Goal: Task Accomplishment & Management: Use online tool/utility

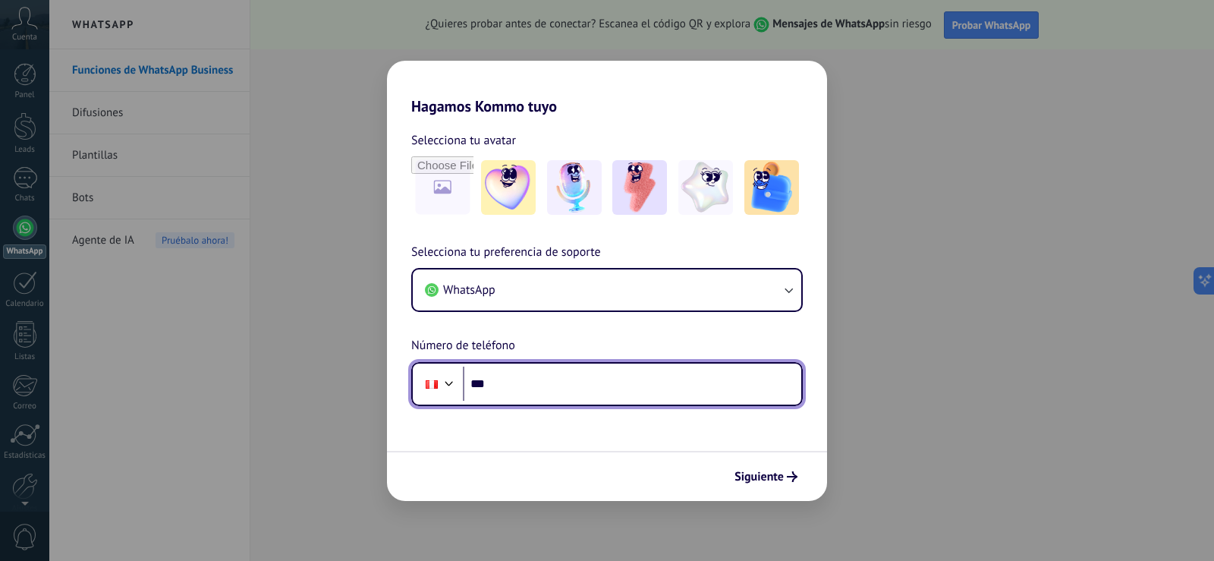
click at [541, 379] on input "***" at bounding box center [632, 384] width 339 height 35
click at [531, 388] on input "***" at bounding box center [632, 384] width 339 height 35
paste input "**********"
type input "**********"
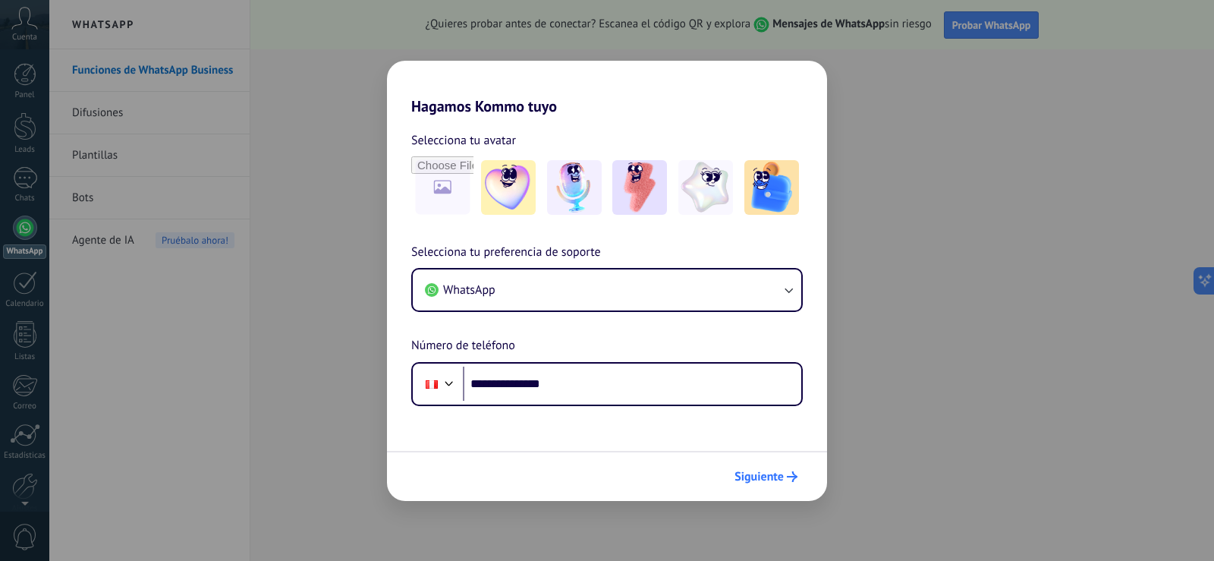
click at [783, 479] on span "Siguiente" at bounding box center [759, 476] width 49 height 11
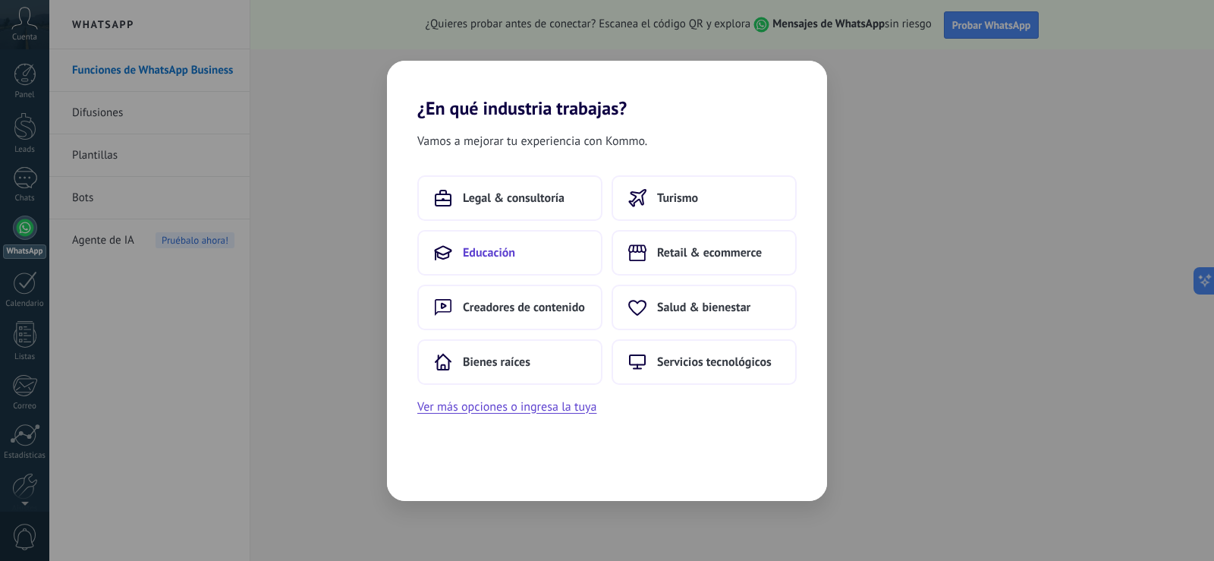
click at [487, 247] on span "Educación" at bounding box center [489, 252] width 52 height 15
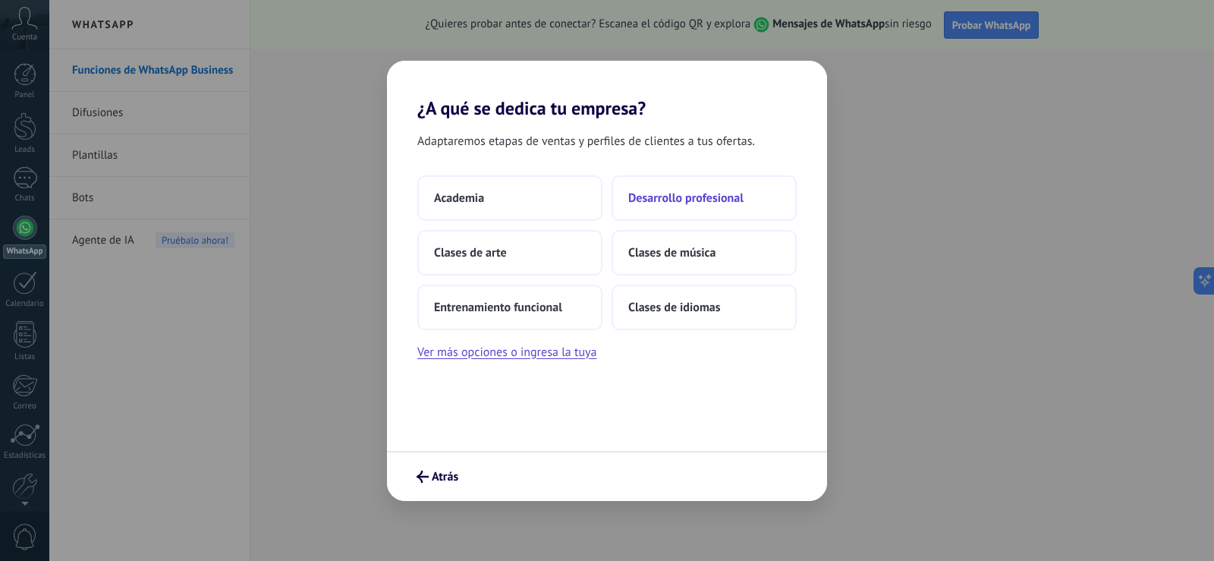
click at [716, 194] on span "Desarrollo profesional" at bounding box center [685, 198] width 115 height 15
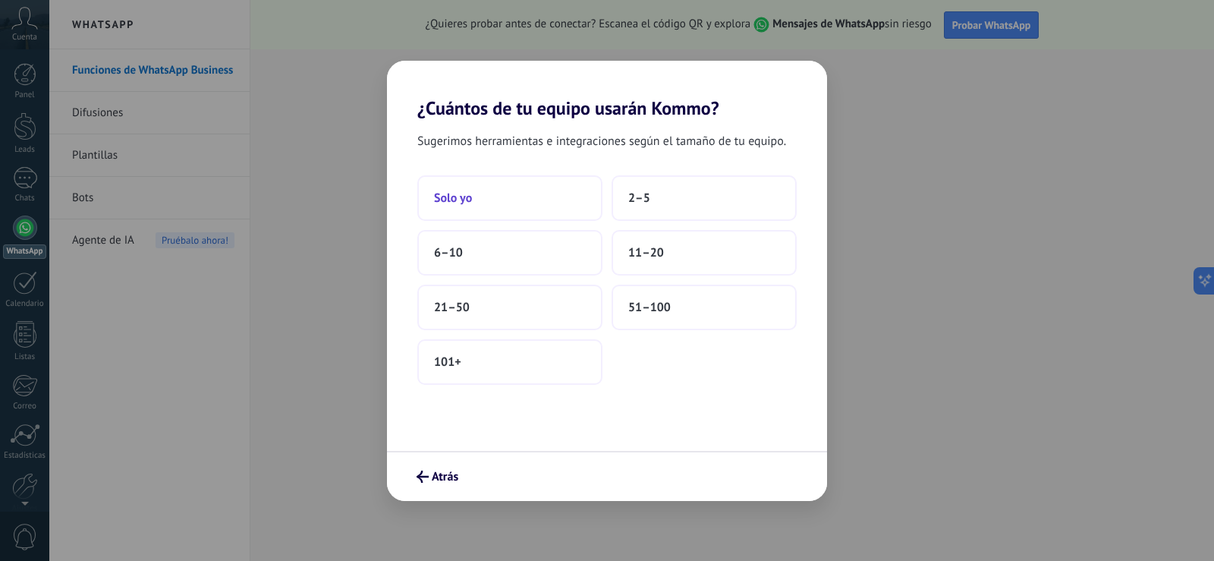
click at [503, 196] on button "Solo yo" at bounding box center [509, 198] width 185 height 46
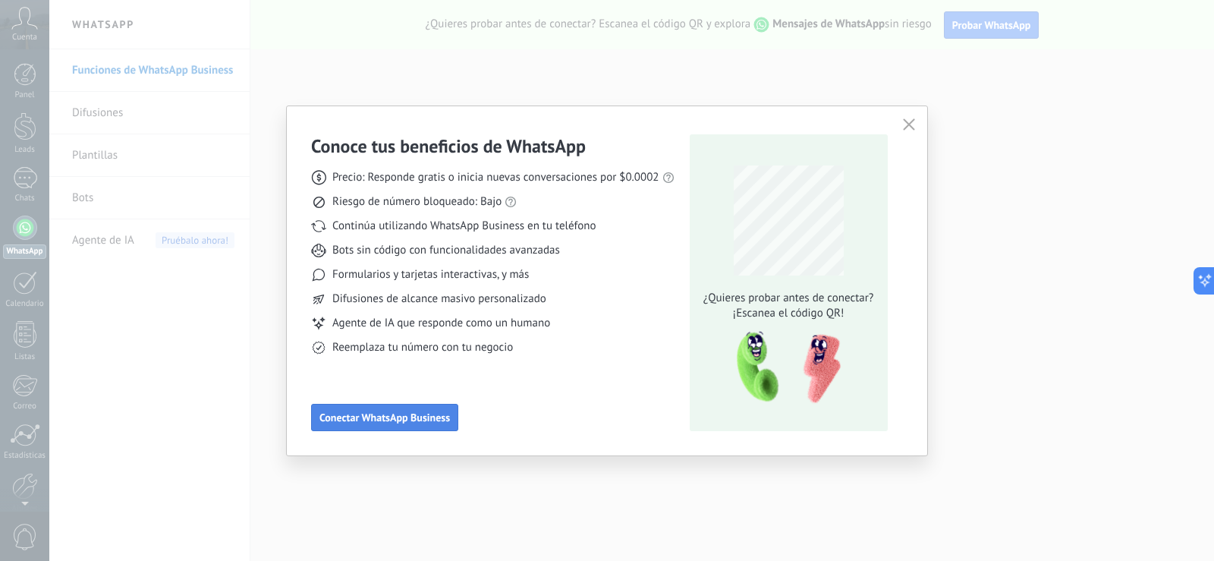
click at [415, 423] on span "Conectar WhatsApp Business" at bounding box center [385, 417] width 131 height 11
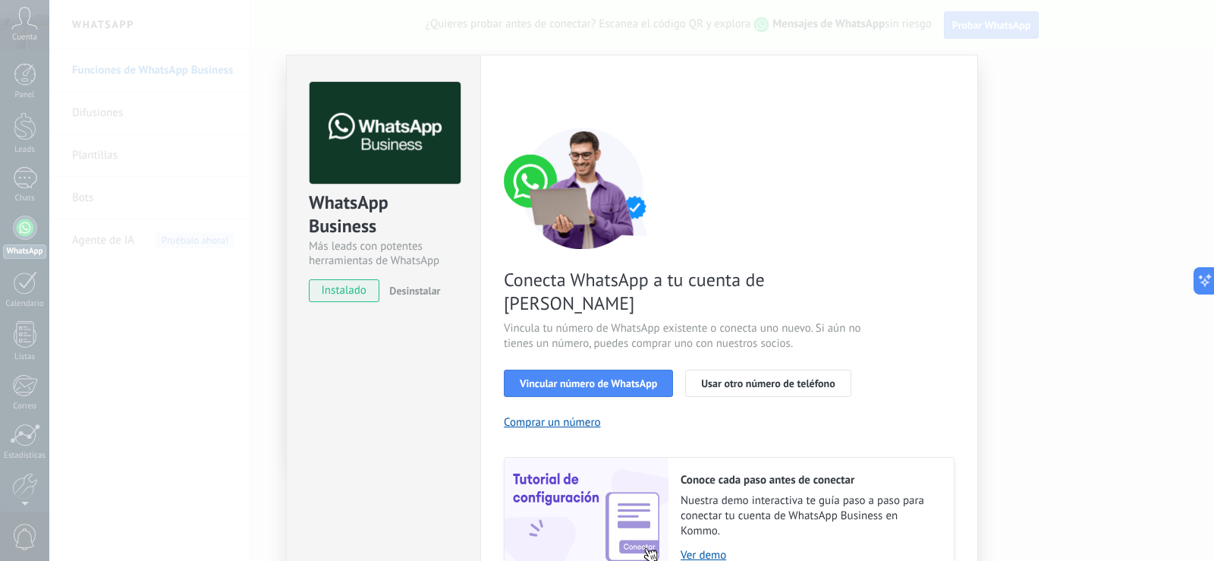
scroll to position [61, 0]
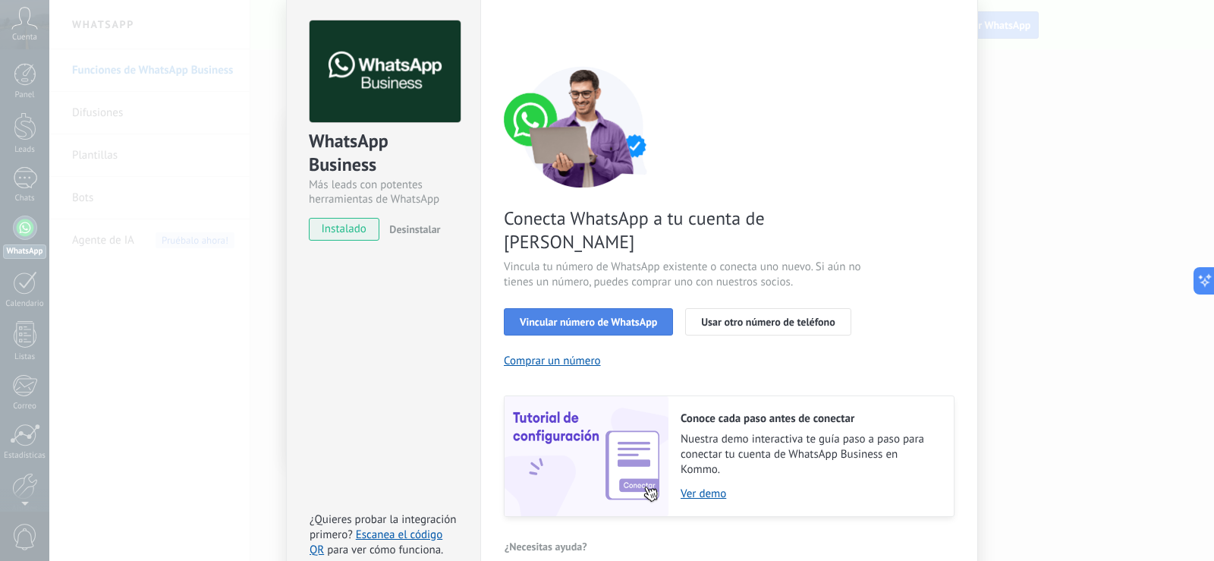
click at [626, 317] on span "Vincular número de WhatsApp" at bounding box center [588, 322] width 137 height 11
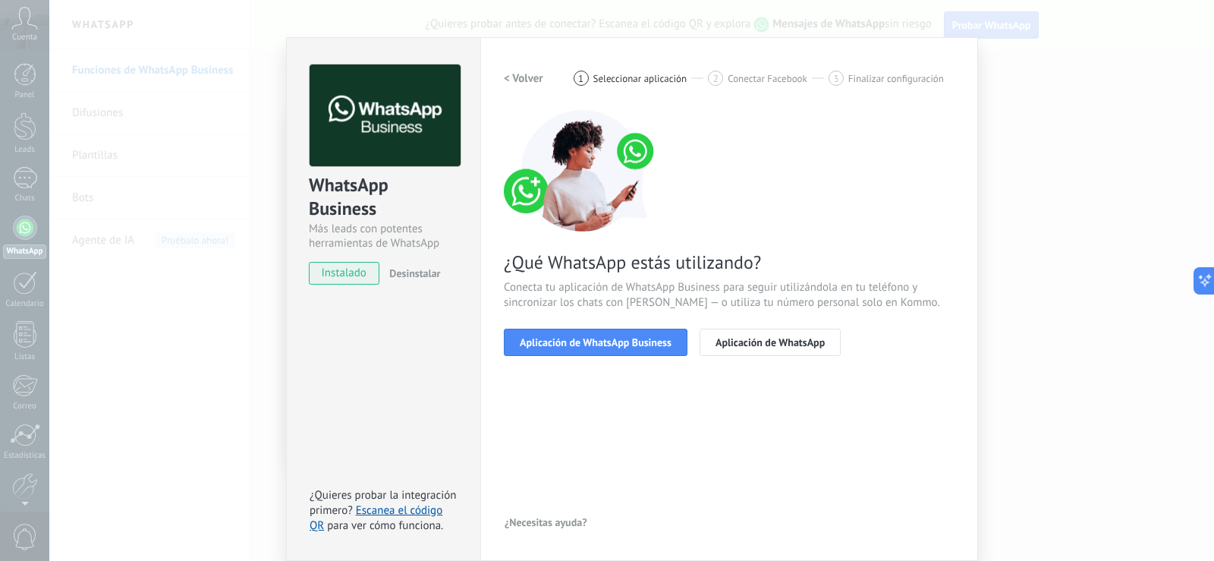
scroll to position [17, 0]
click at [657, 345] on span "Aplicación de WhatsApp Business" at bounding box center [596, 342] width 152 height 11
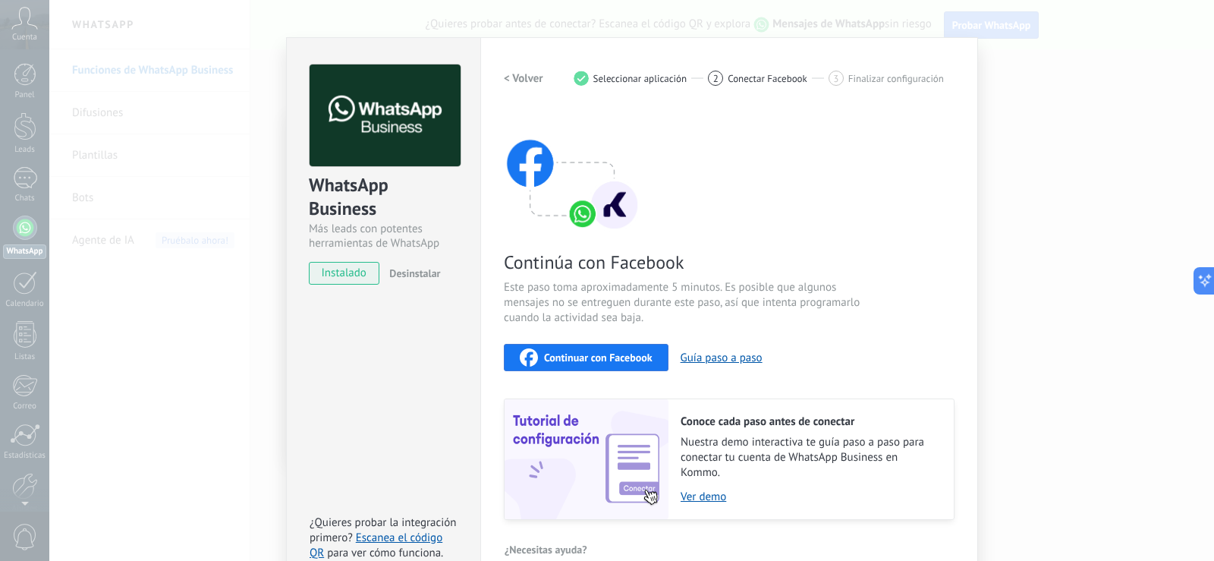
click at [1033, 93] on div "WhatsApp Business Más leads con potentes herramientas de WhatsApp instalado Des…" at bounding box center [631, 280] width 1165 height 561
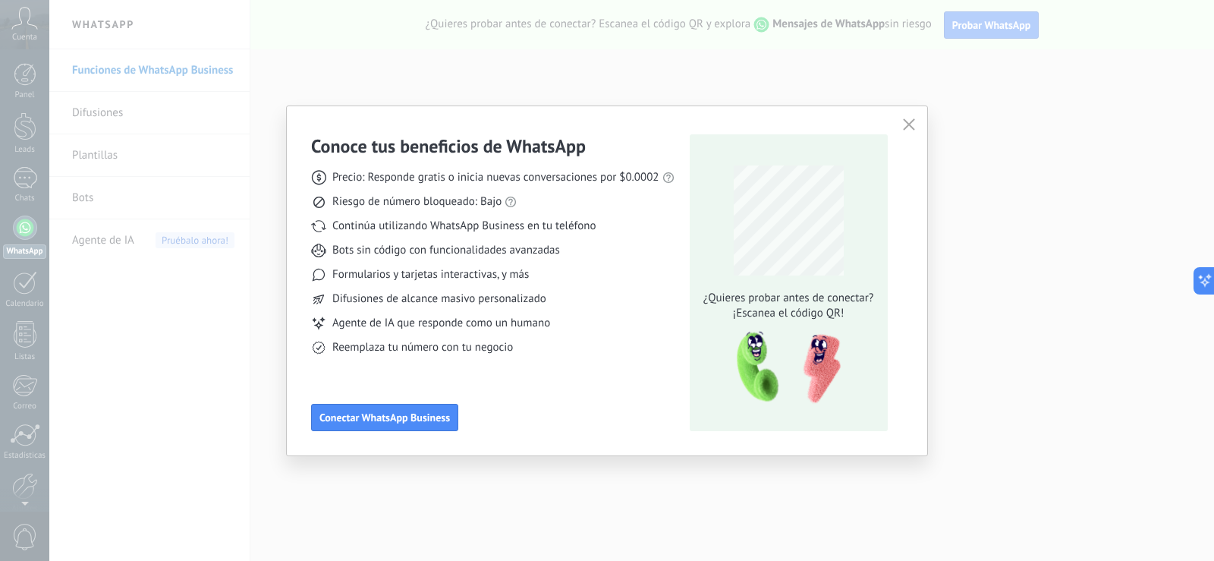
scroll to position [0, 0]
click at [393, 407] on button "Conectar WhatsApp Business" at bounding box center [384, 417] width 147 height 27
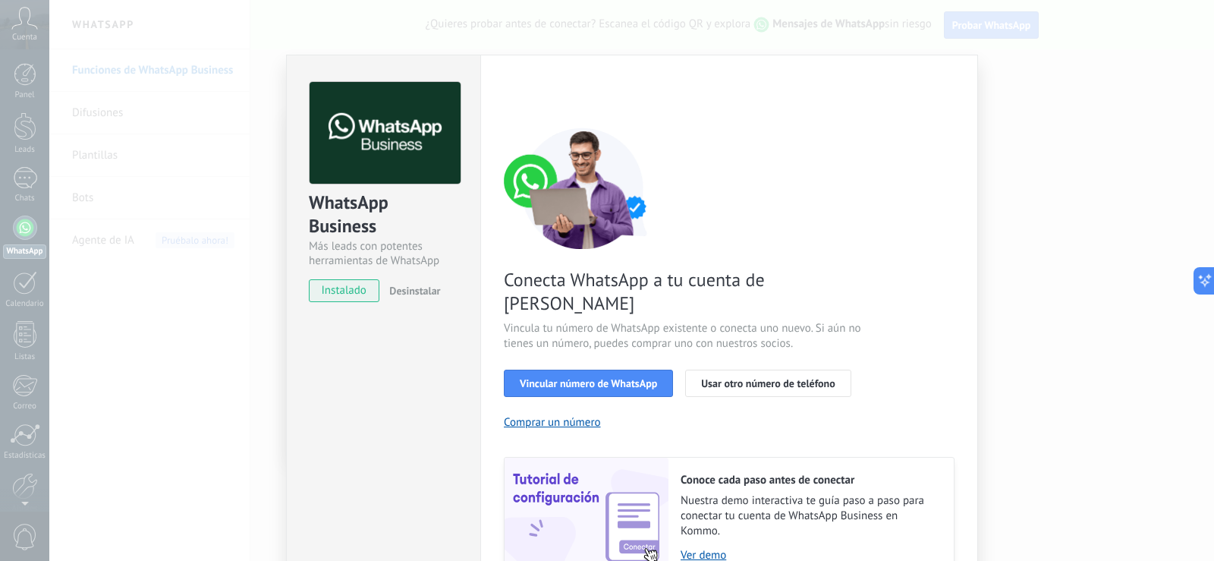
scroll to position [61, 0]
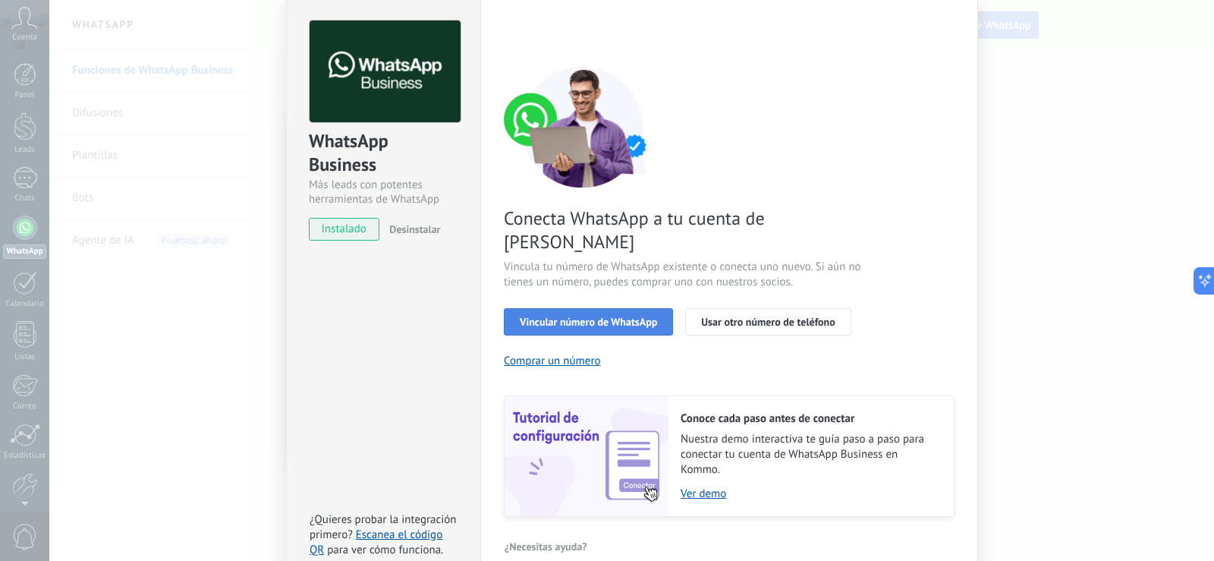
click at [634, 317] on span "Vincular número de WhatsApp" at bounding box center [588, 322] width 137 height 11
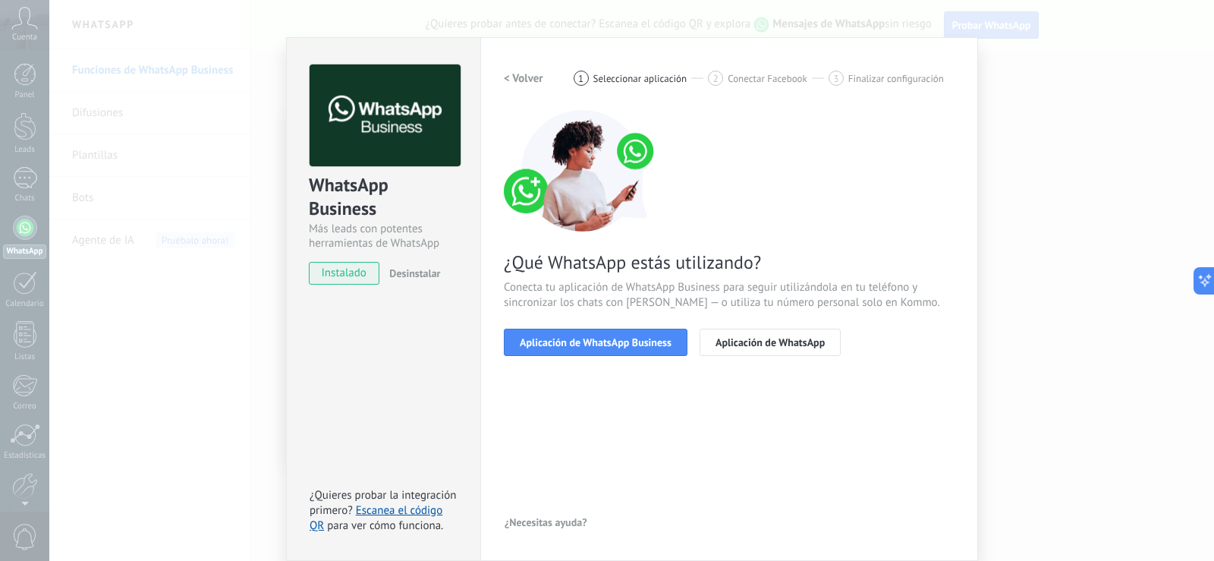
scroll to position [17, 0]
click at [586, 350] on button "Aplicación de WhatsApp Business" at bounding box center [596, 342] width 184 height 27
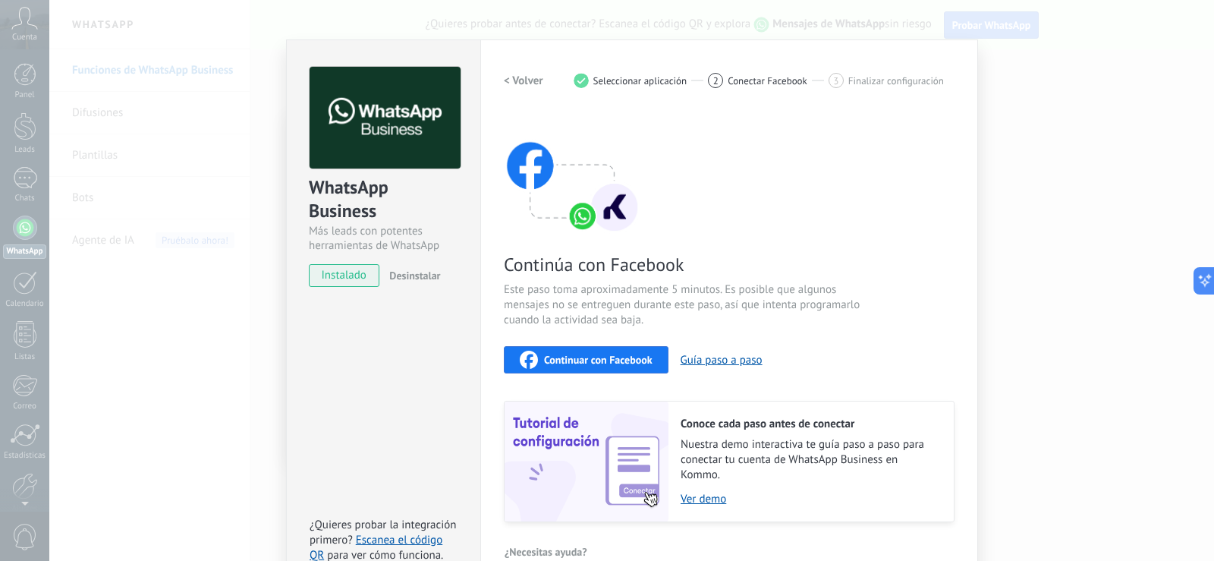
scroll to position [0, 0]
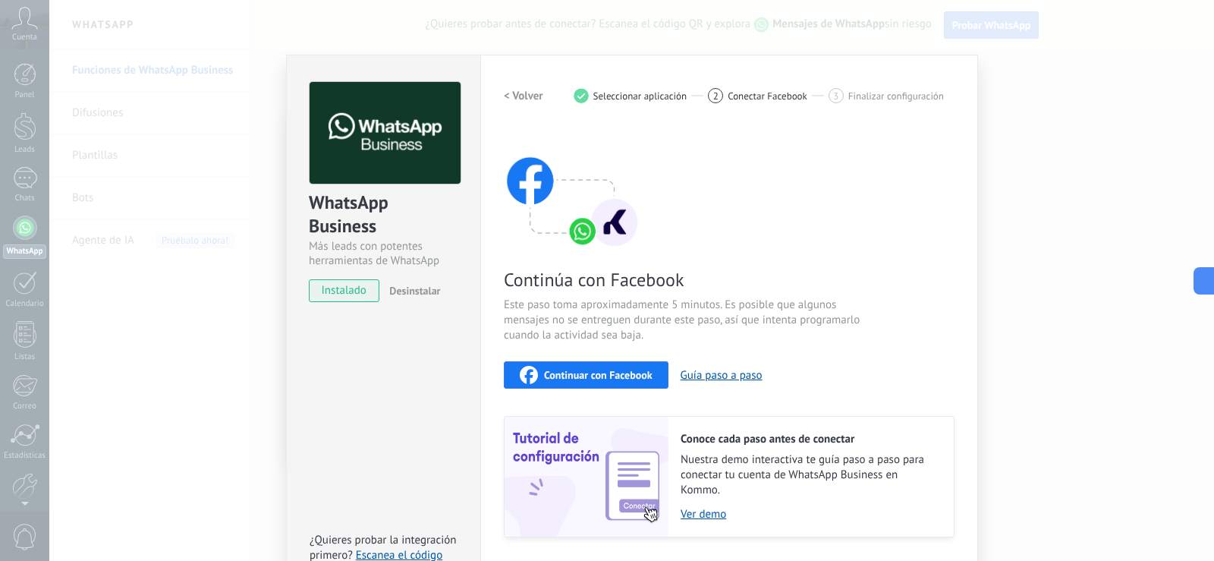
click at [1043, 97] on div "WhatsApp Business Más leads con potentes herramientas de WhatsApp instalado Des…" at bounding box center [631, 280] width 1165 height 561
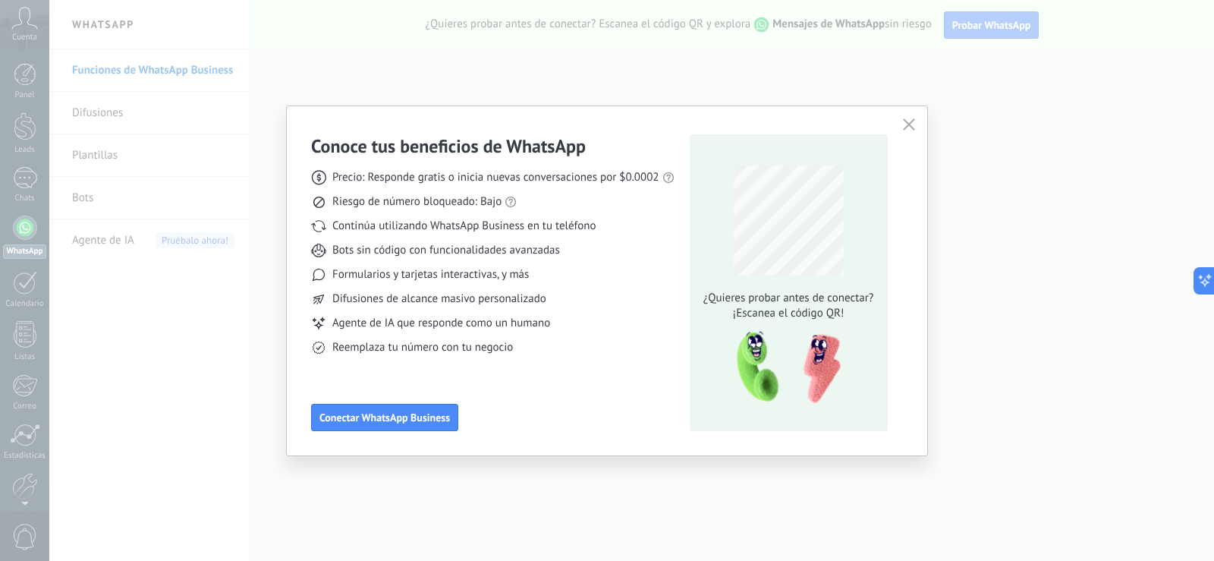
click at [912, 127] on icon "button" at bounding box center [909, 124] width 12 height 12
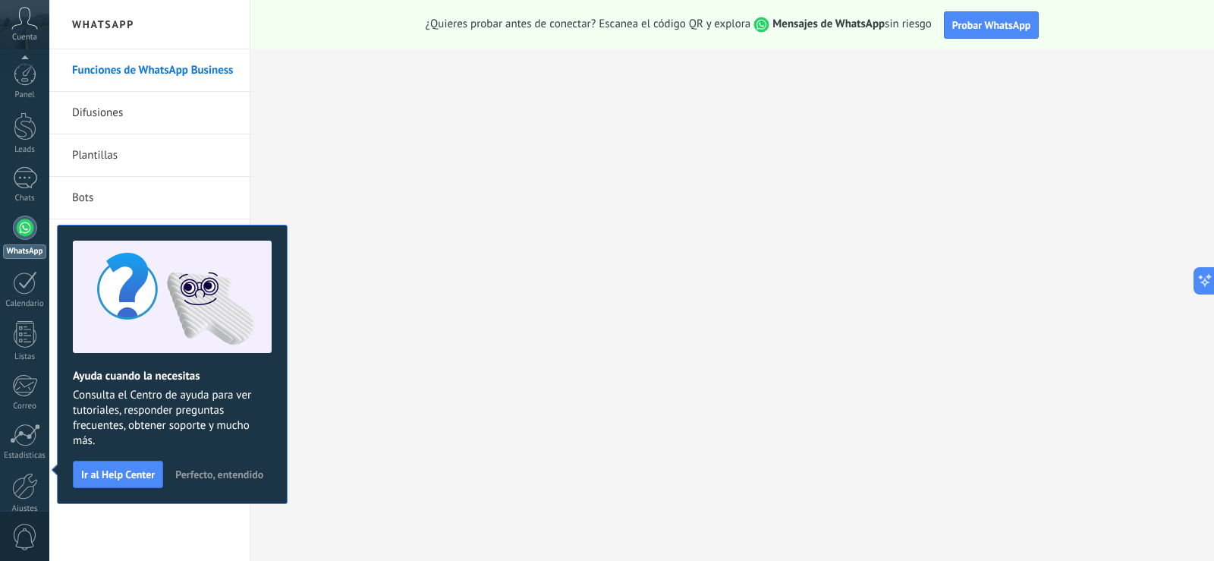
scroll to position [71, 0]
click at [223, 471] on span "Perfecto, entendido" at bounding box center [219, 474] width 88 height 11
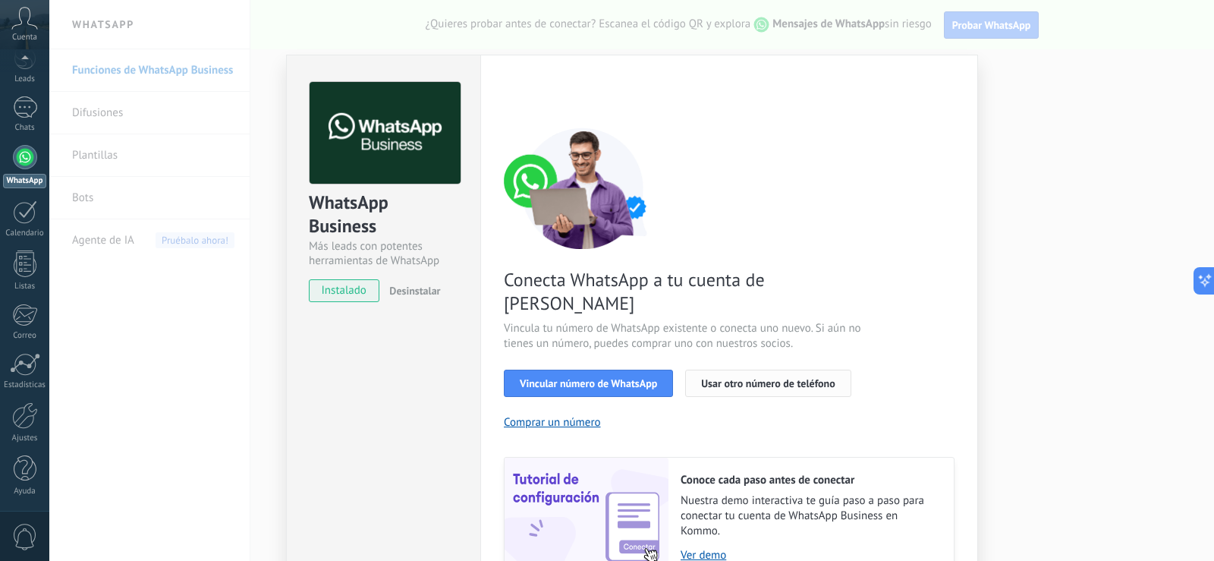
click at [772, 378] on span "Usar otro número de teléfono" at bounding box center [768, 383] width 134 height 11
click at [1092, 88] on div "WhatsApp Business Más leads con potentes herramientas de WhatsApp instalado Des…" at bounding box center [631, 280] width 1165 height 561
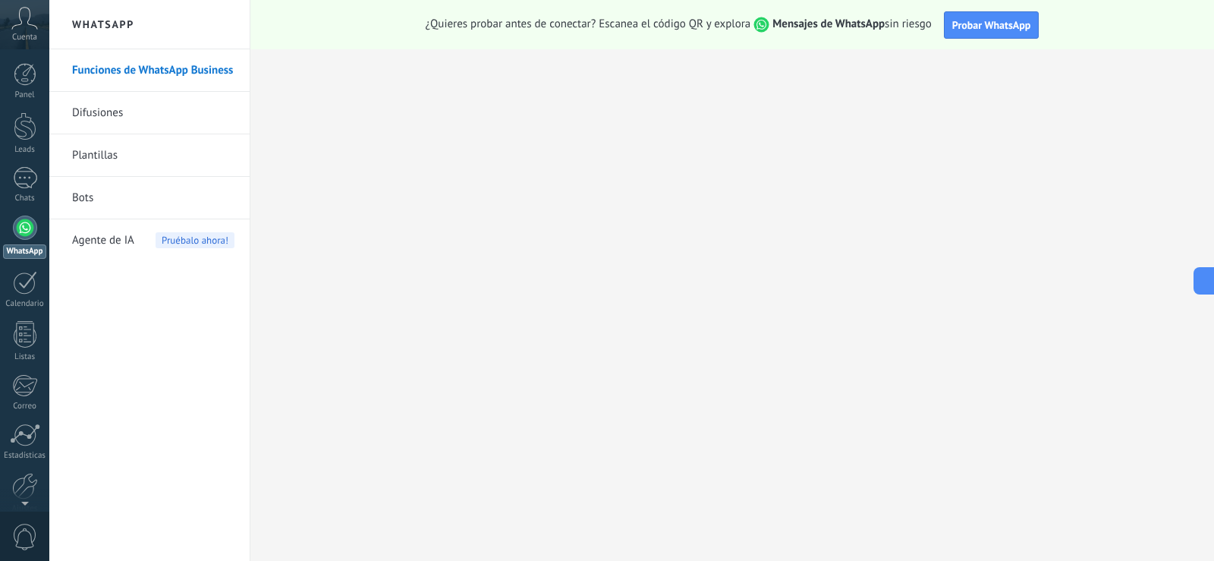
click at [115, 109] on link "Difusiones" at bounding box center [153, 113] width 162 height 43
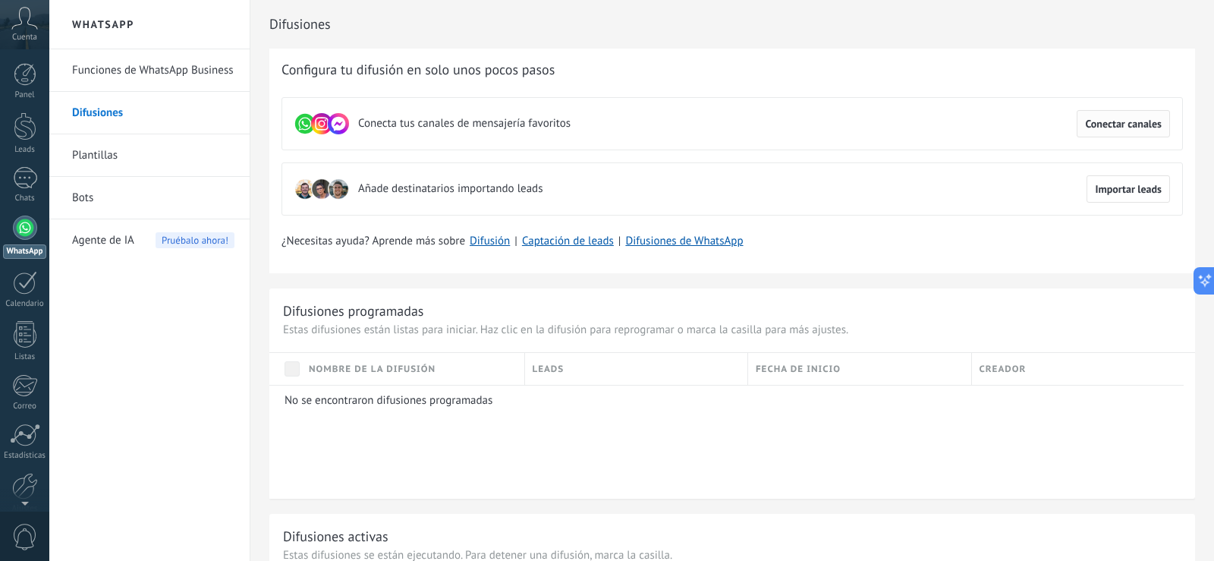
click at [1123, 117] on button "Conectar canales" at bounding box center [1123, 123] width 93 height 27
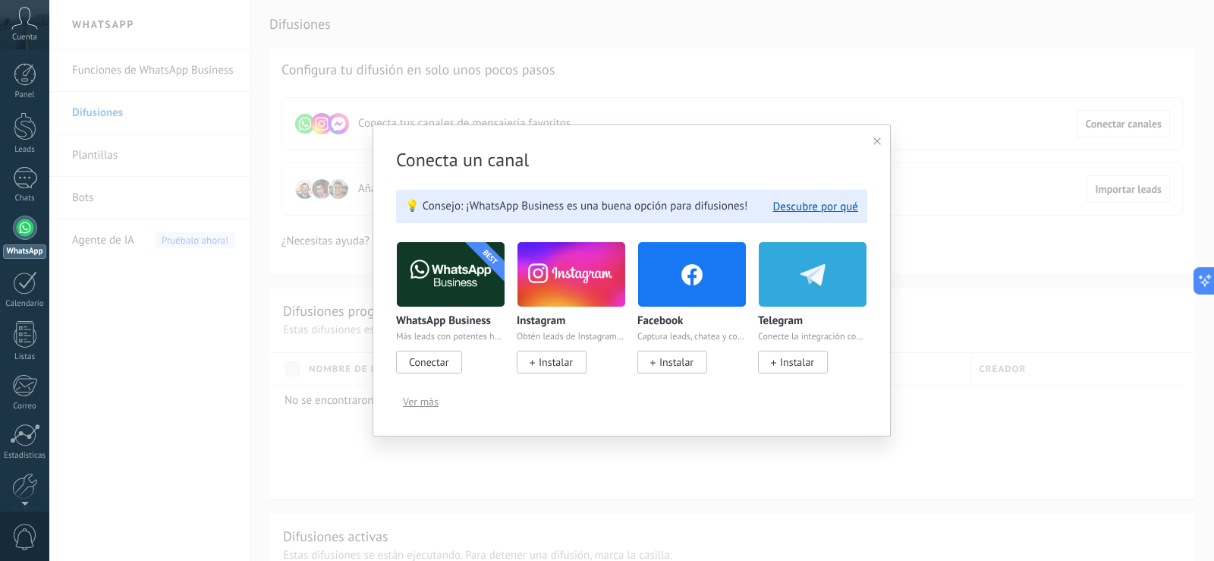
click at [440, 364] on span "Conectar" at bounding box center [428, 362] width 39 height 14
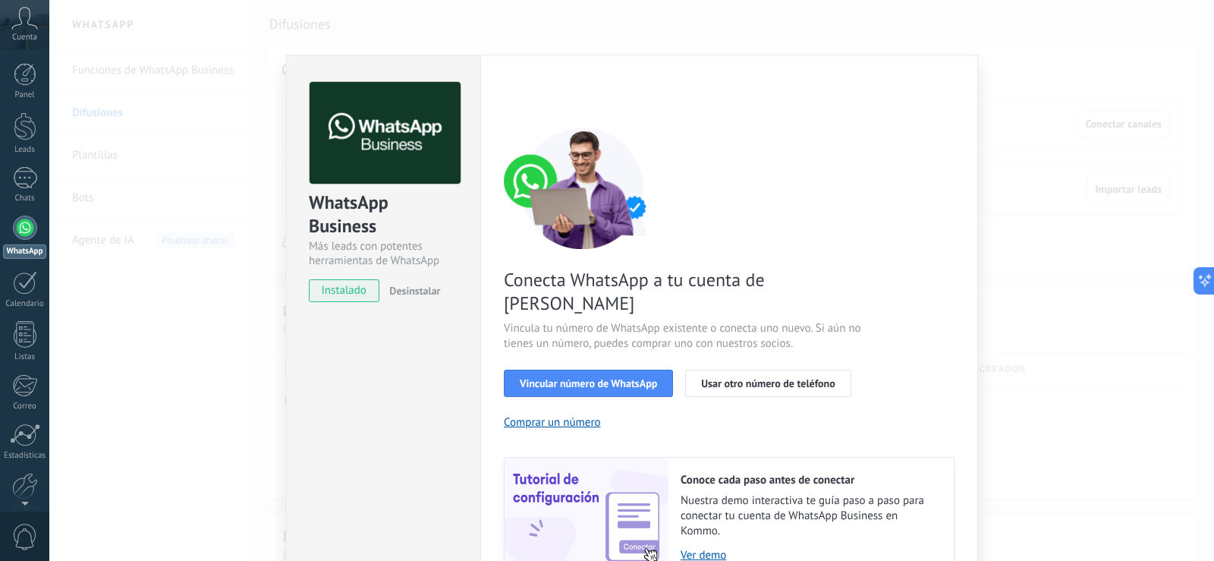
click at [345, 294] on span "instalado" at bounding box center [344, 290] width 69 height 23
